Goal: Navigation & Orientation: Find specific page/section

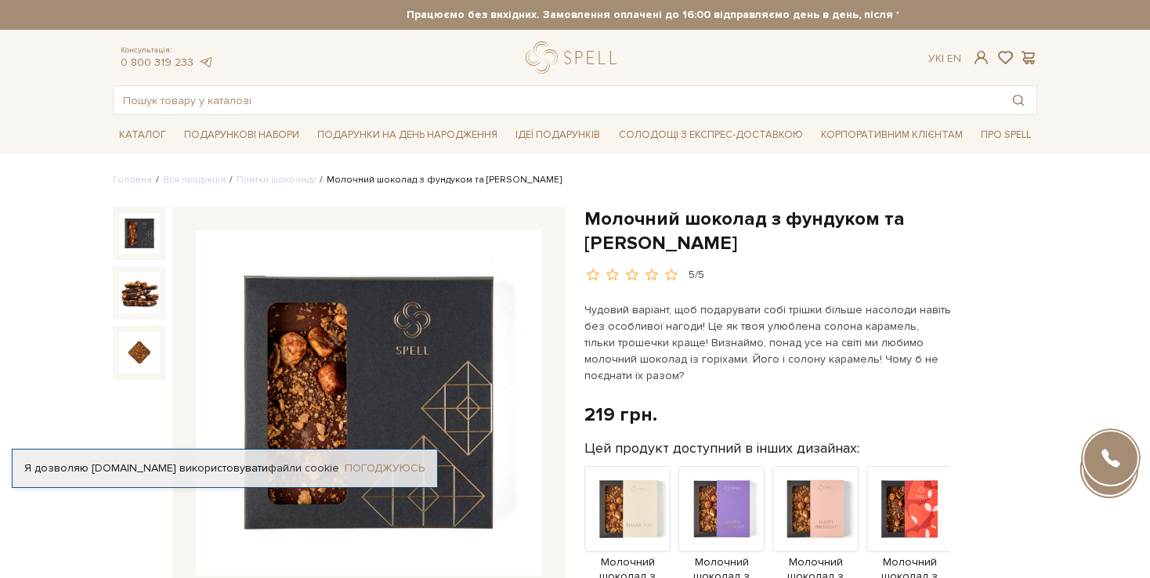
click at [391, 461] on link "Погоджуюсь" at bounding box center [385, 468] width 80 height 14
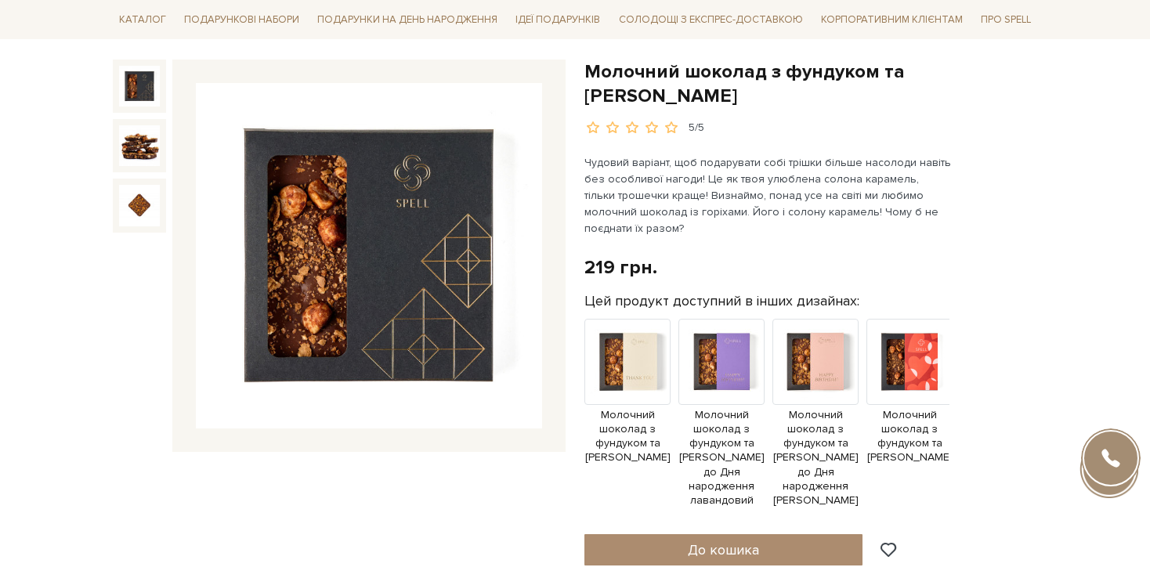
scroll to position [157, 0]
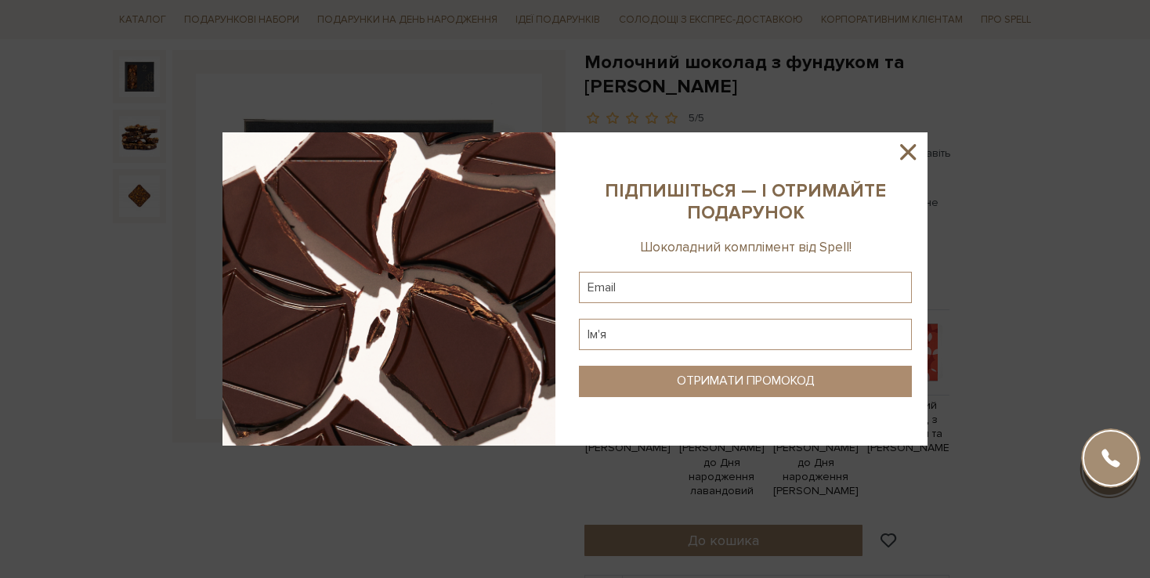
click at [905, 154] on icon at bounding box center [908, 152] width 16 height 16
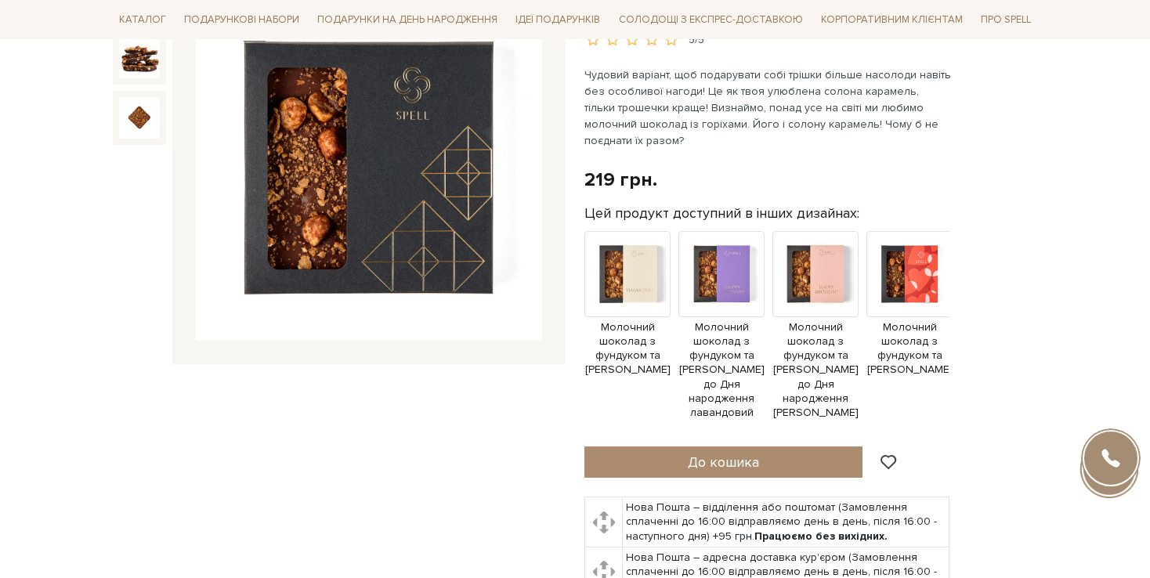
scroll to position [0, 0]
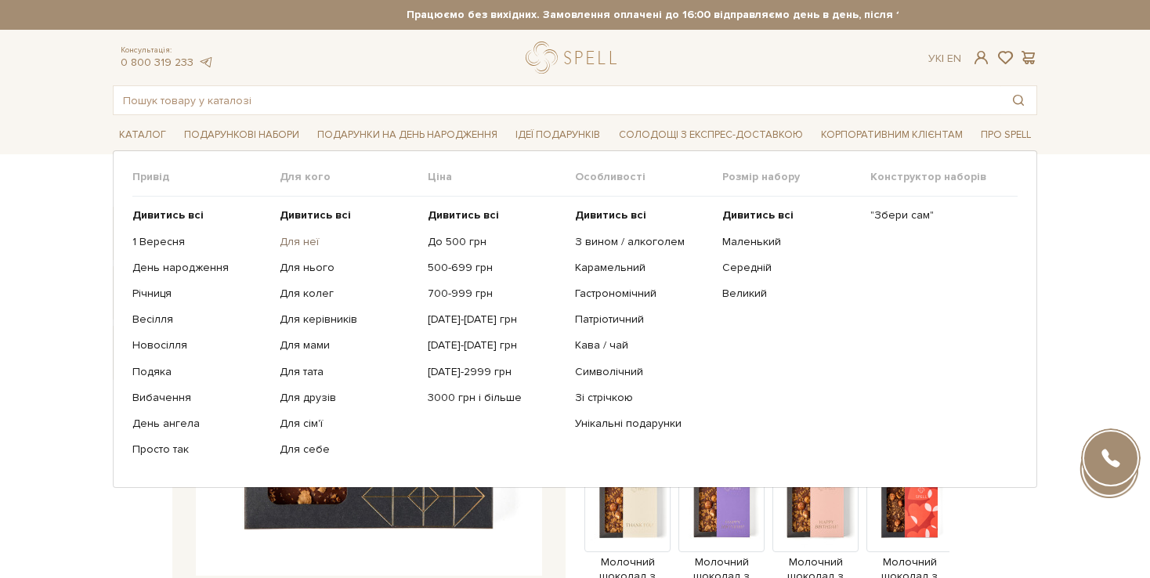
click at [303, 239] on link "Для неї" at bounding box center [347, 242] width 135 height 14
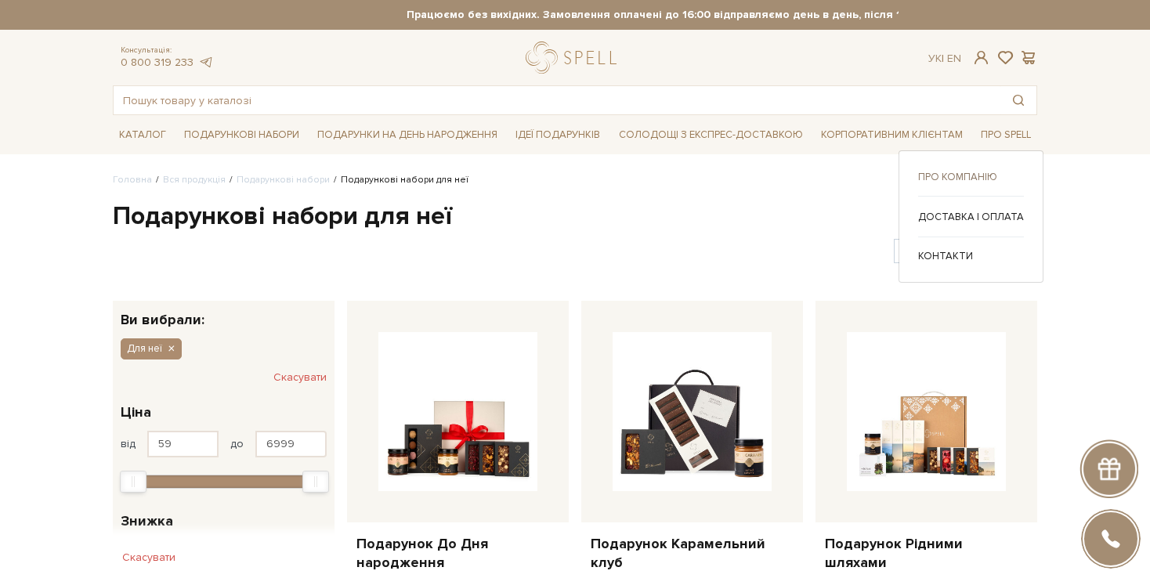
click at [948, 178] on link "Про компанію" at bounding box center [971, 177] width 106 height 14
